Goal: Transaction & Acquisition: Purchase product/service

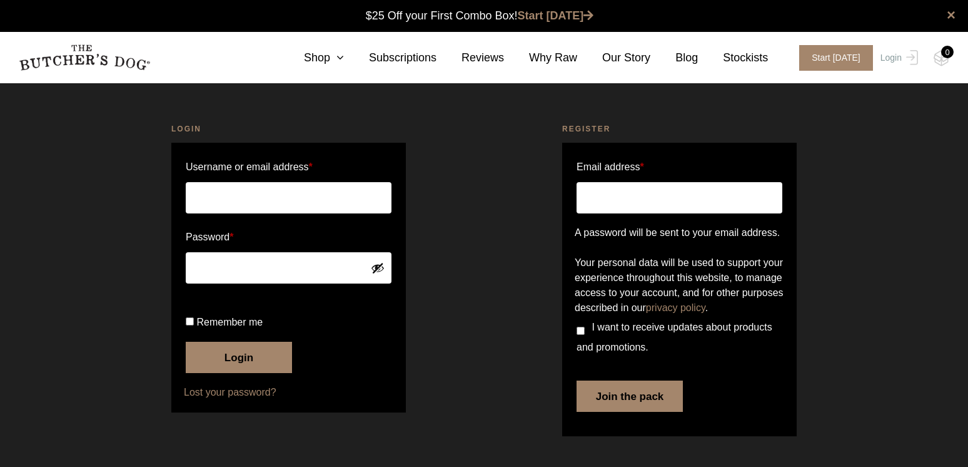
type input "defederman@mac.com"
click at [245, 373] on button "Login" at bounding box center [239, 356] width 106 height 31
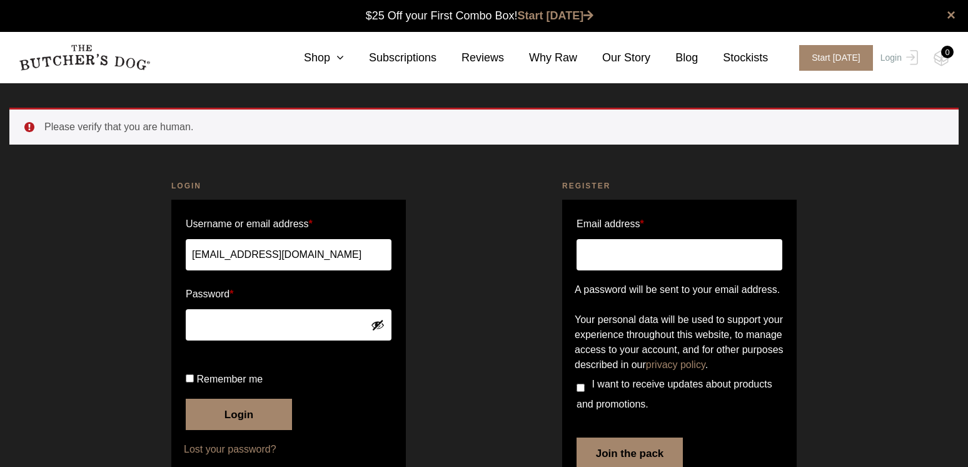
scroll to position [1, 0]
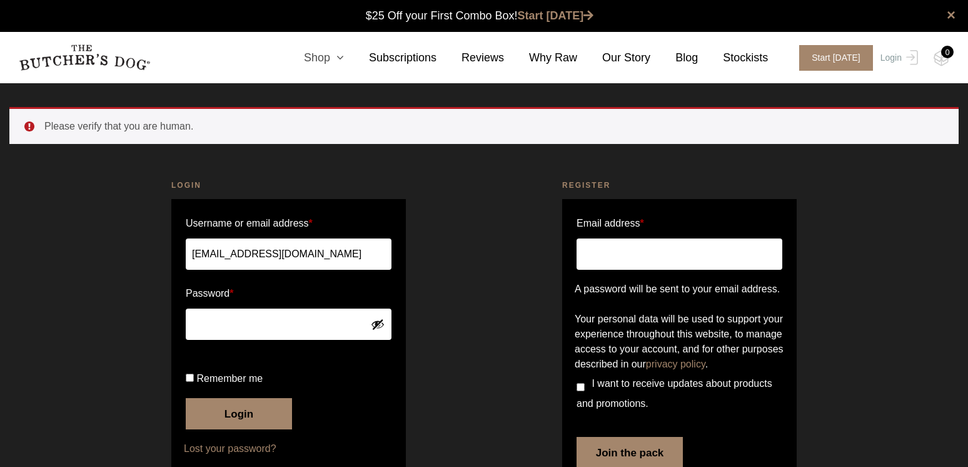
click at [332, 58] on link "Shop" at bounding box center [311, 57] width 65 height 17
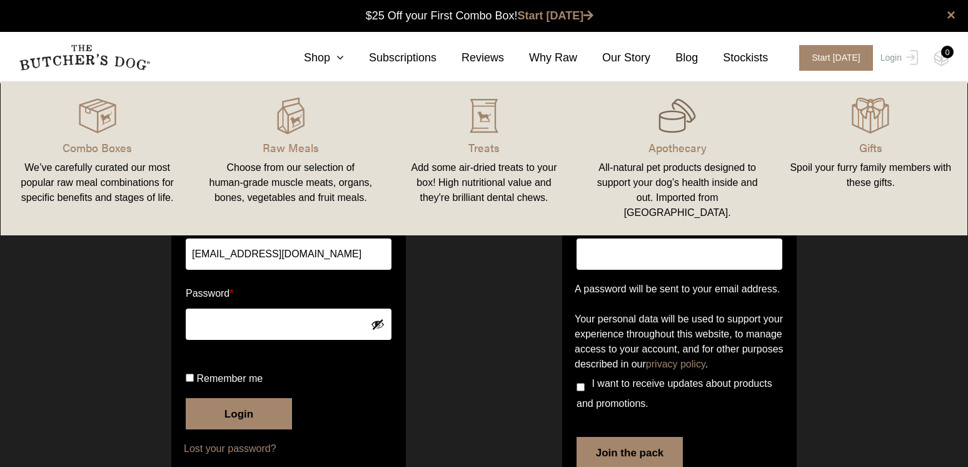
click at [667, 123] on img at bounding box center [678, 116] width 38 height 38
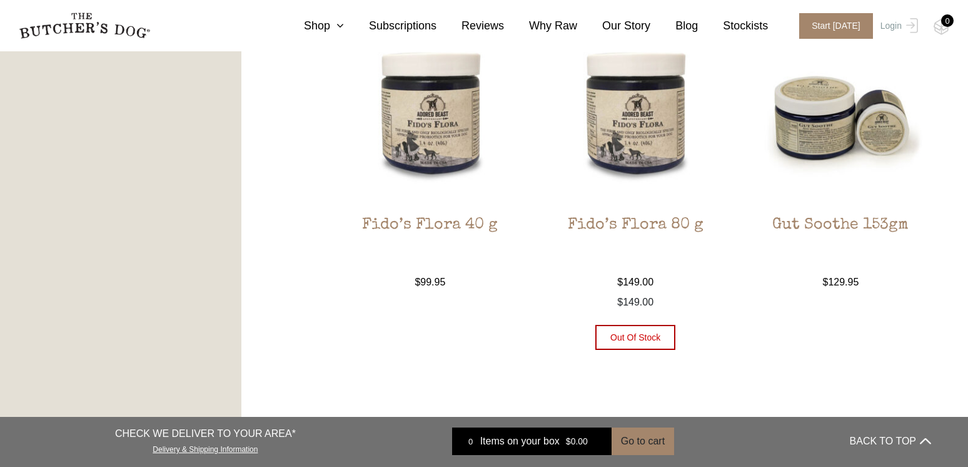
scroll to position [733, 0]
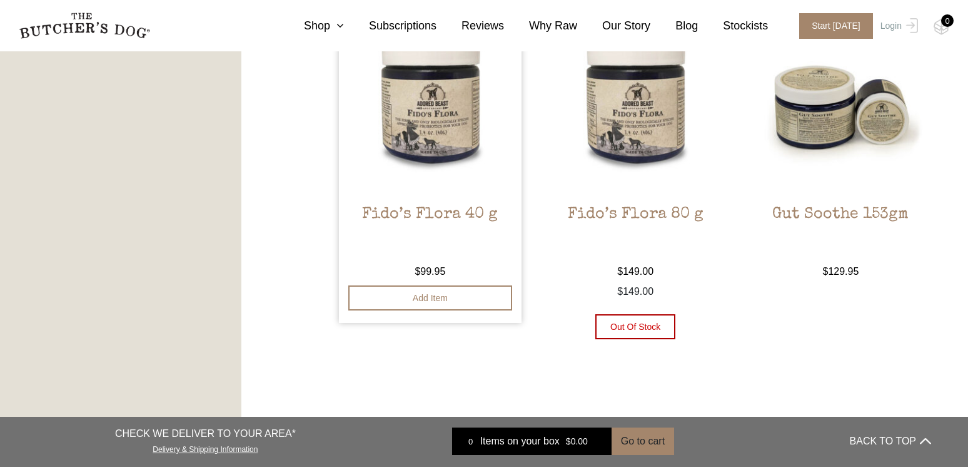
click at [410, 235] on h2 "Fido’s Flora 40 g" at bounding box center [430, 234] width 183 height 59
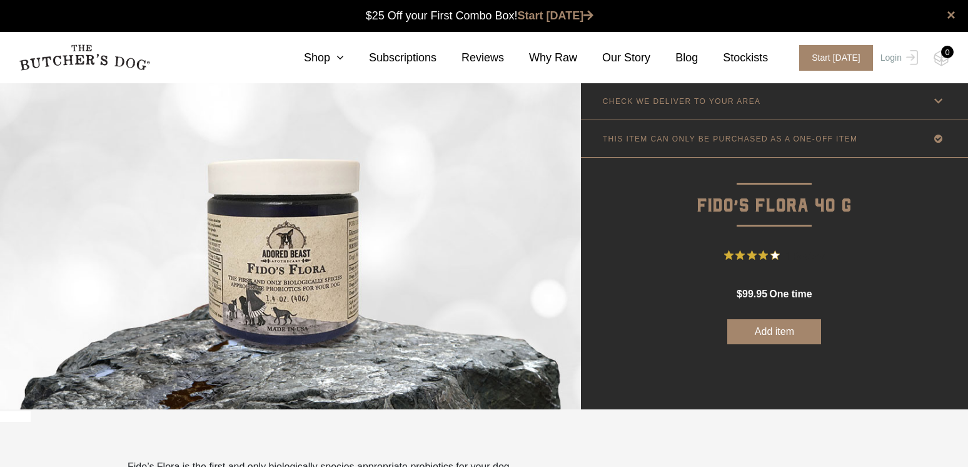
scroll to position [1, 0]
